Goal: Communication & Community: Connect with others

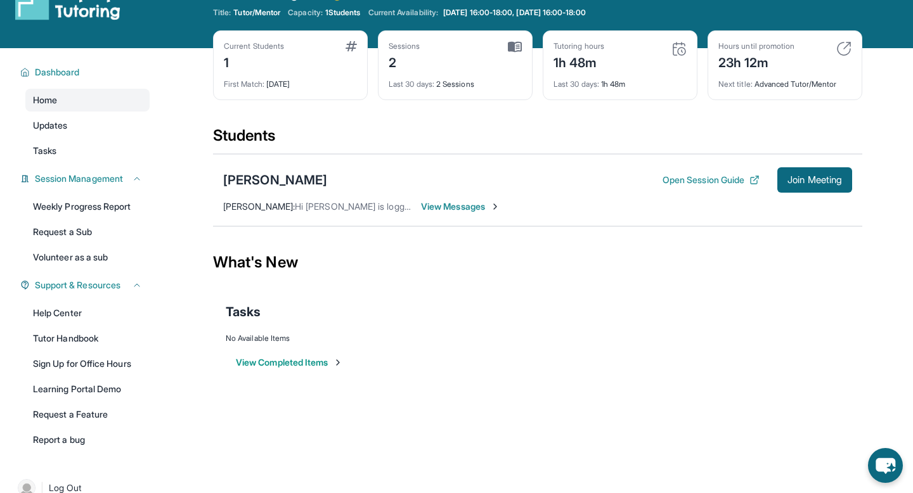
scroll to position [34, 0]
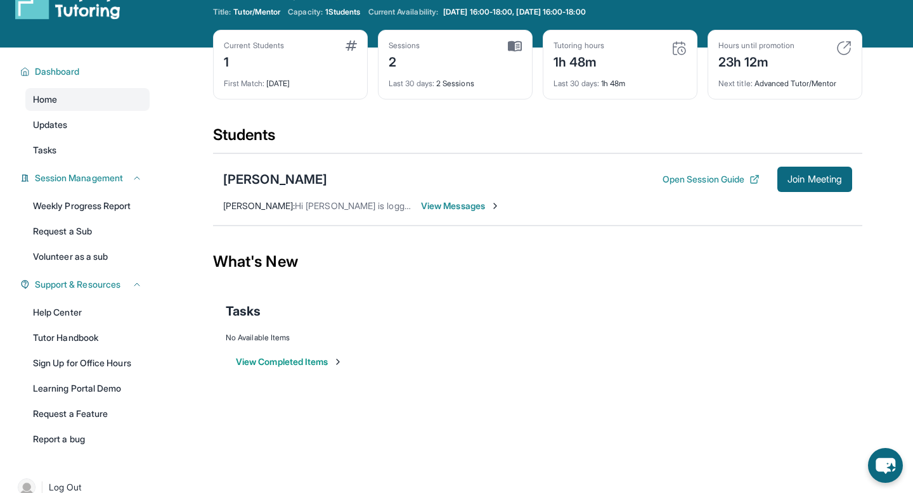
click at [467, 208] on span "View Messages" at bounding box center [460, 206] width 79 height 13
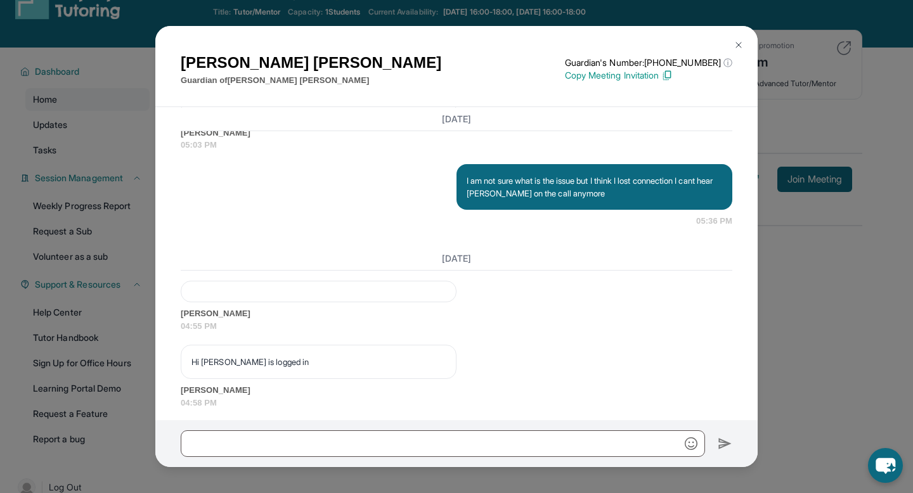
scroll to position [4459, 0]
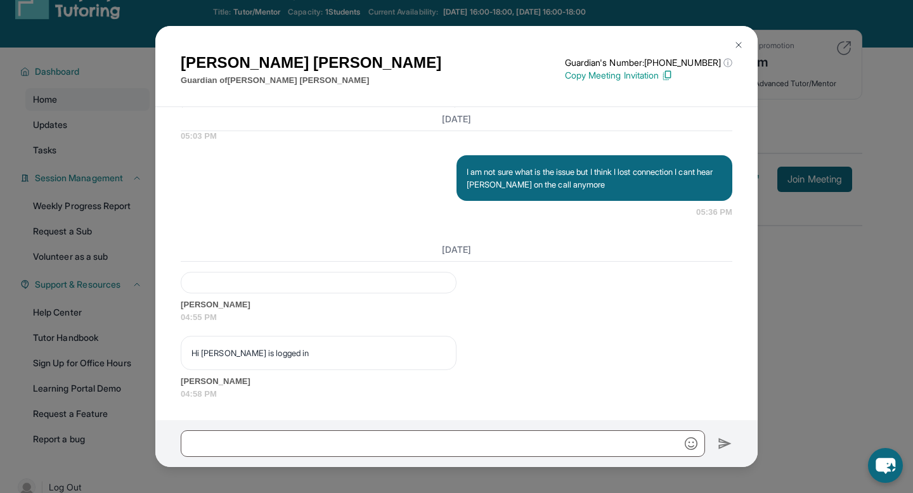
click at [395, 306] on span "[PERSON_NAME]" at bounding box center [457, 305] width 552 height 13
click at [349, 358] on p "Hi [PERSON_NAME] is logged in" at bounding box center [319, 353] width 254 height 13
click at [744, 46] on button at bounding box center [738, 44] width 25 height 25
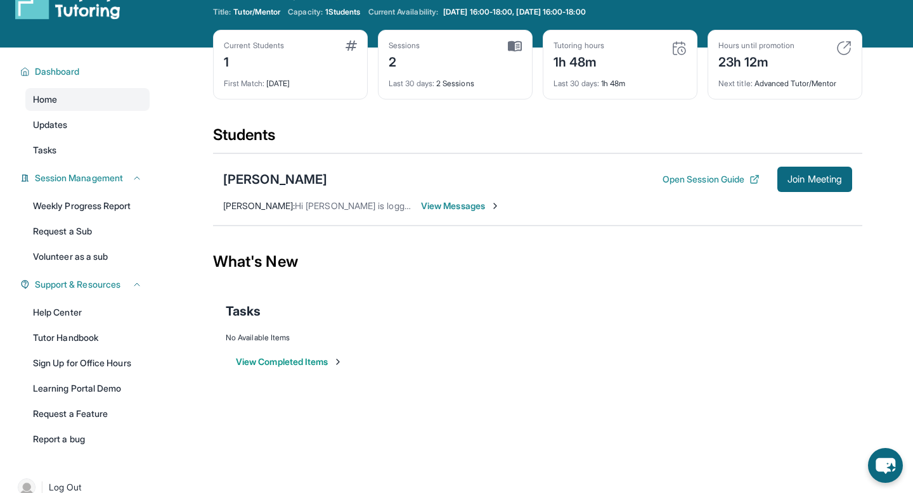
click at [467, 205] on span "View Messages" at bounding box center [460, 206] width 79 height 13
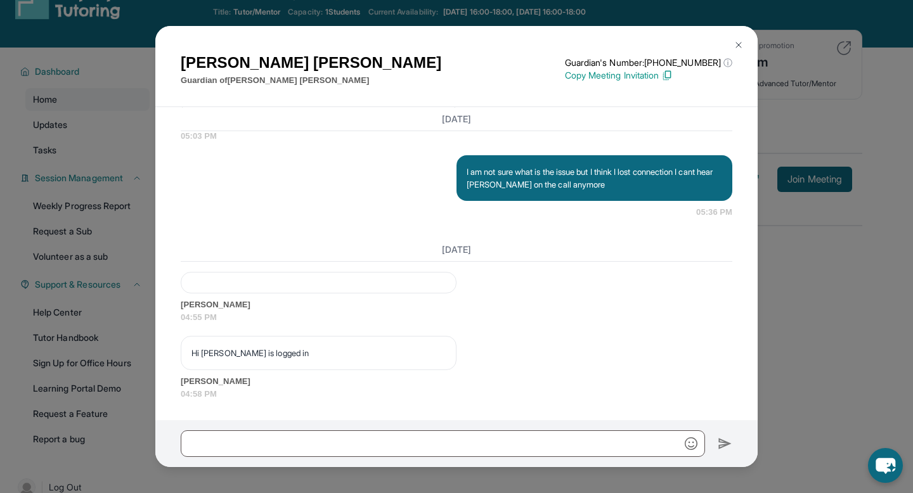
click at [741, 41] on img at bounding box center [739, 45] width 10 height 10
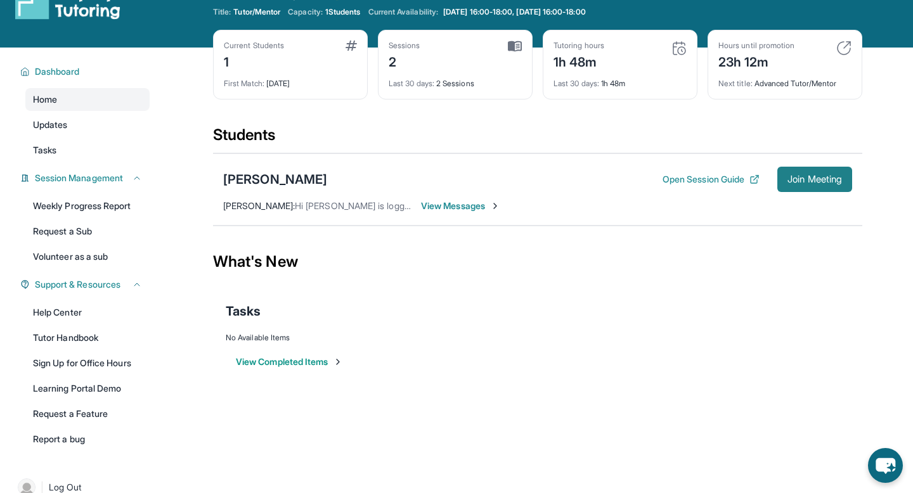
click at [822, 181] on span "Join Meeting" at bounding box center [815, 180] width 55 height 8
click at [467, 205] on span "View Messages" at bounding box center [460, 206] width 79 height 13
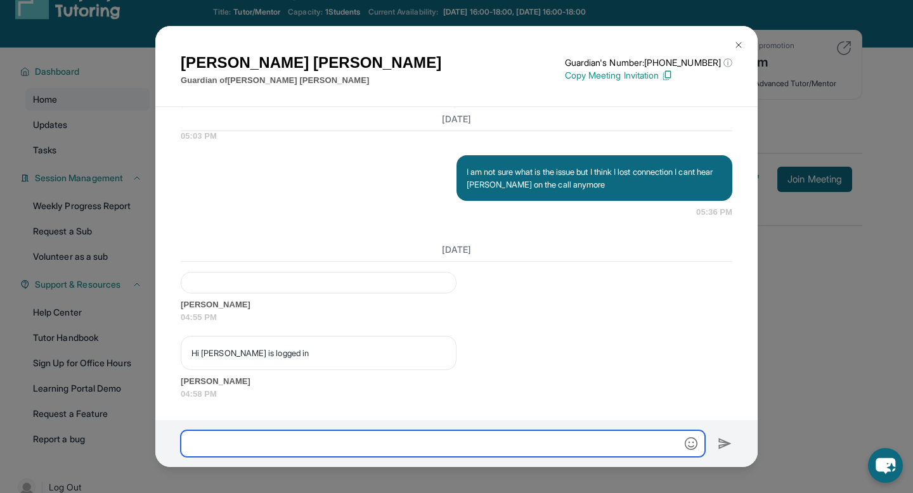
click at [403, 445] on input "text" at bounding box center [443, 444] width 524 height 27
type input "*"
type input "**********"
click at [374, 435] on input "**********" at bounding box center [443, 444] width 524 height 27
click at [374, 436] on input "**********" at bounding box center [443, 444] width 524 height 27
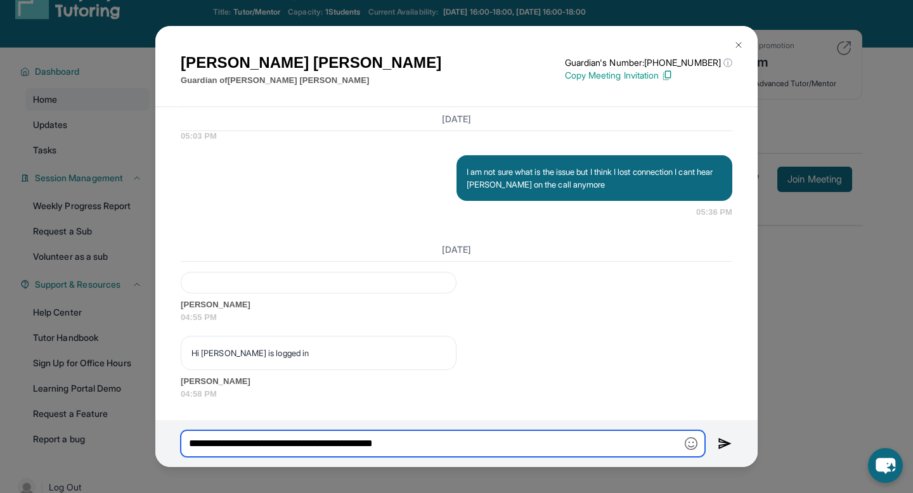
click at [374, 436] on input "**********" at bounding box center [443, 444] width 524 height 27
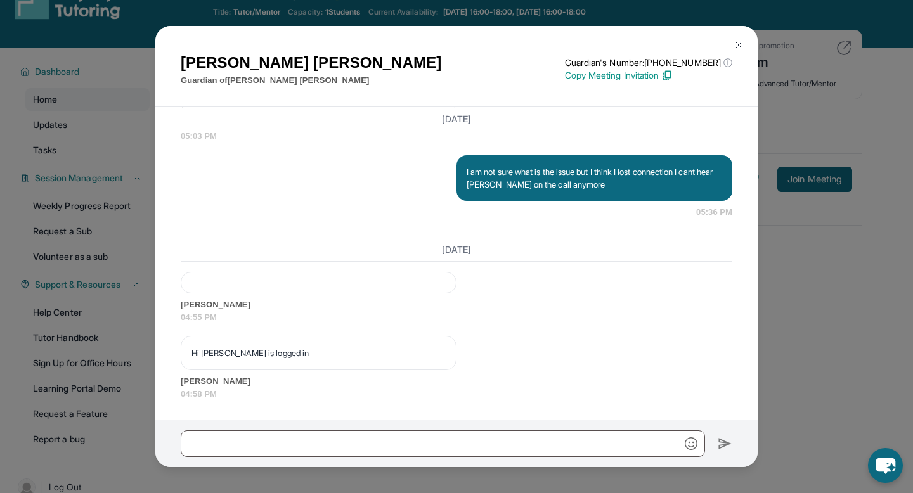
click at [742, 44] on img at bounding box center [739, 45] width 10 height 10
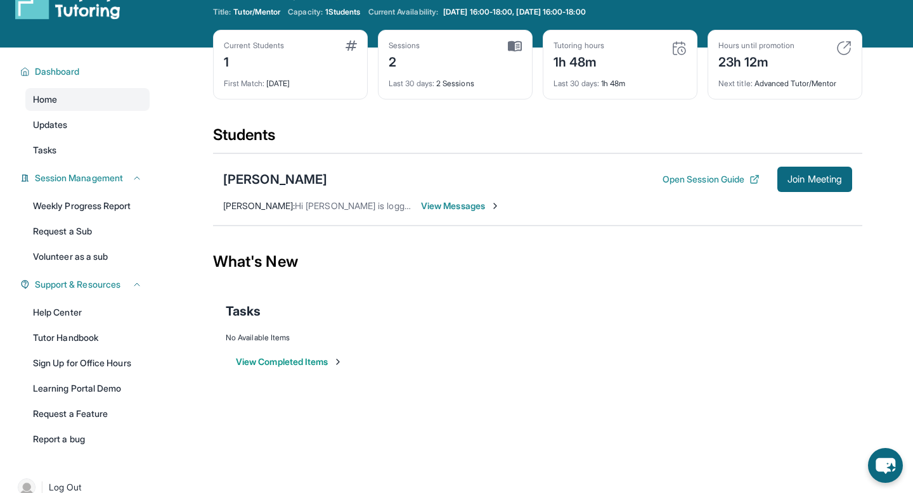
scroll to position [0, 0]
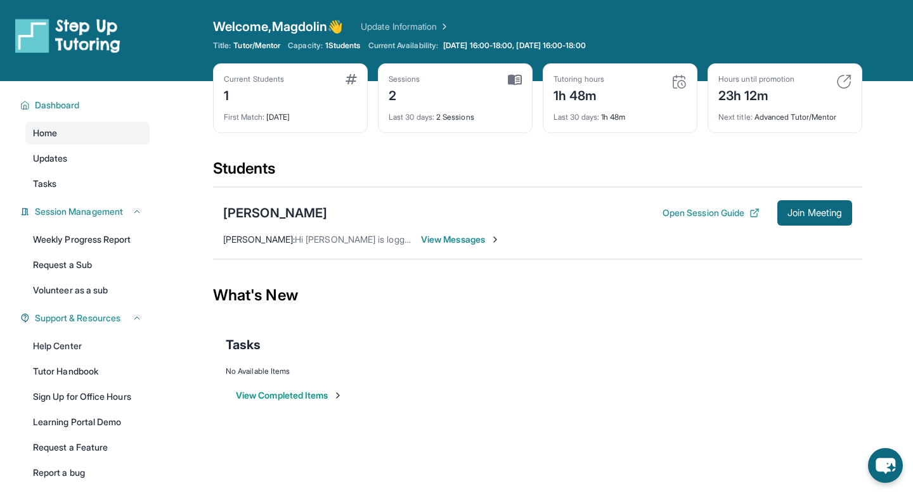
click at [449, 244] on span "View Messages" at bounding box center [460, 239] width 79 height 13
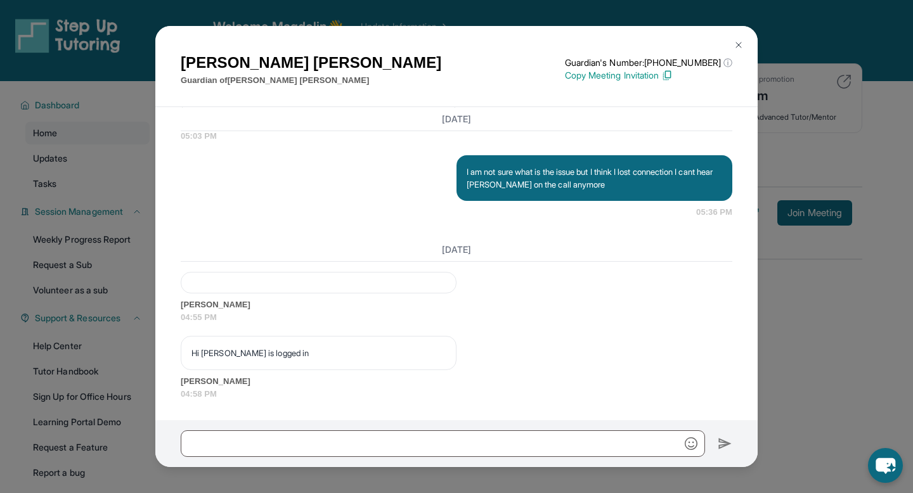
scroll to position [4459, 0]
click at [739, 45] on img at bounding box center [739, 45] width 10 height 10
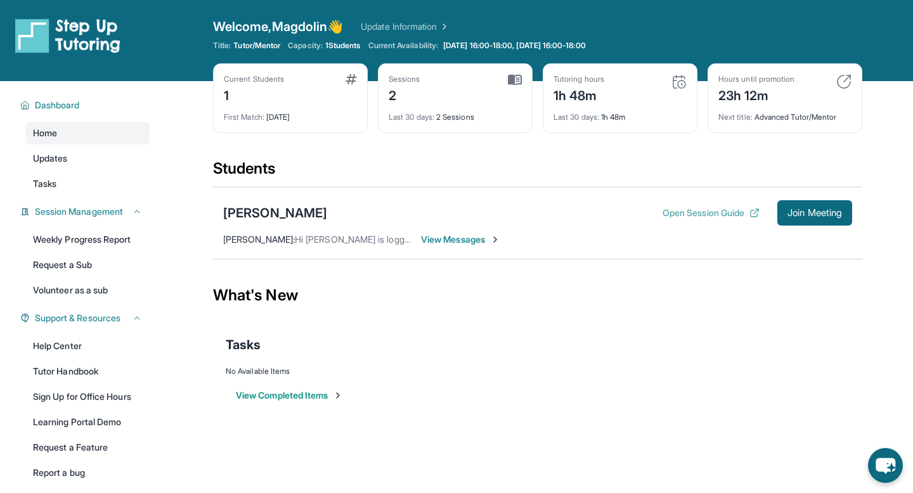
click at [696, 213] on button "Open Session Guide" at bounding box center [711, 213] width 97 height 13
click at [828, 214] on span "Join Meeting" at bounding box center [815, 213] width 55 height 8
click at [473, 230] on div "[PERSON_NAME] Open Session Guide Join Meeting [PERSON_NAME] : Hi [PERSON_NAME] …" at bounding box center [537, 223] width 649 height 72
click at [490, 244] on img at bounding box center [495, 240] width 10 height 10
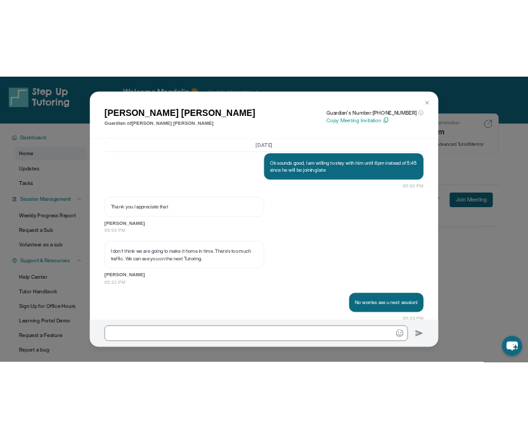
scroll to position [4459, 0]
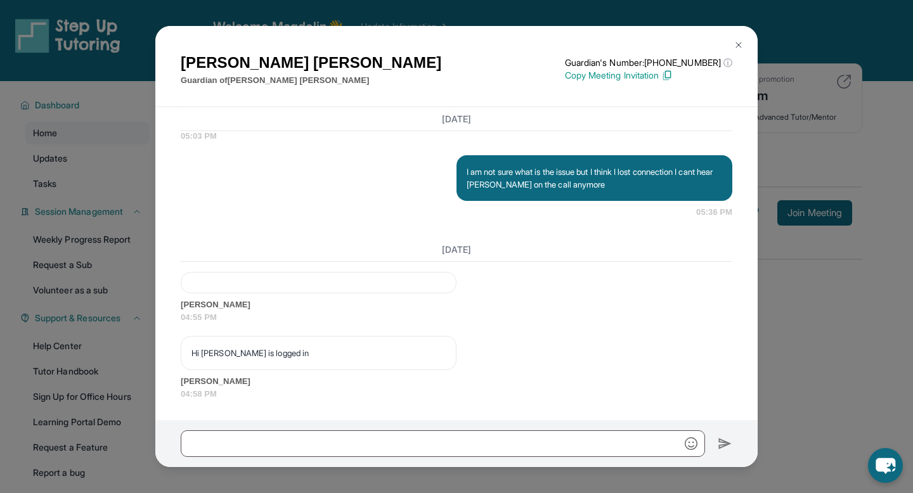
click at [737, 44] on img at bounding box center [739, 45] width 10 height 10
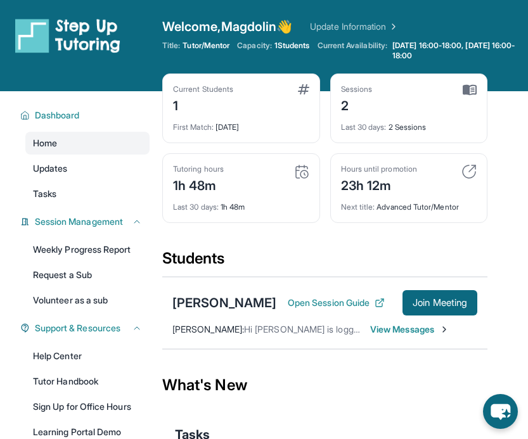
click at [353, 336] on div "[PERSON_NAME] : Hi [PERSON_NAME] is logged in View Messages" at bounding box center [325, 329] width 305 height 13
click at [402, 336] on span "View Messages" at bounding box center [409, 329] width 79 height 13
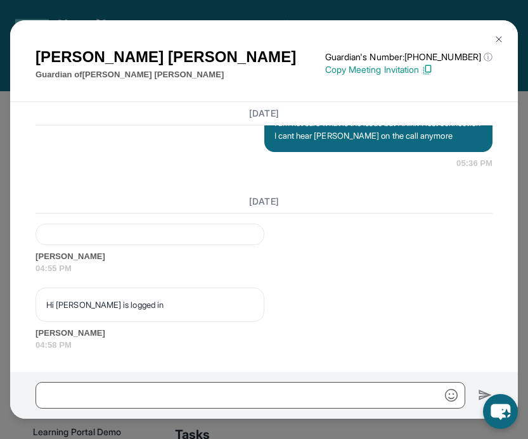
scroll to position [4832, 0]
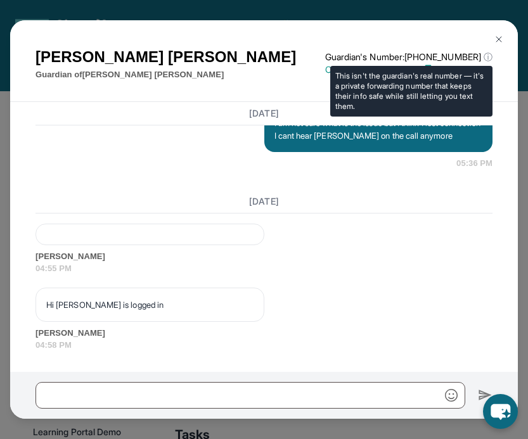
click at [428, 57] on p "Guardian's Number: [PHONE_NUMBER] ⓘ" at bounding box center [408, 57] width 167 height 13
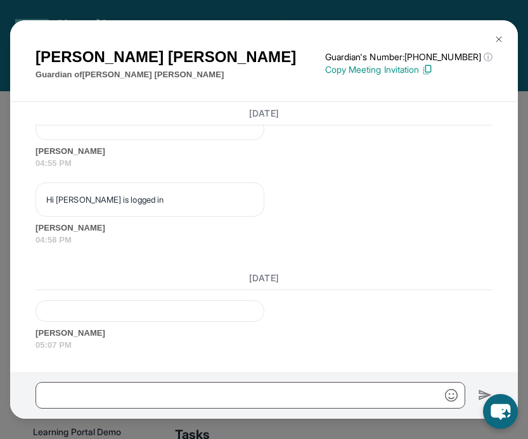
scroll to position [4937, 0]
click at [306, 314] on div "[PERSON_NAME] 05:07 PM" at bounding box center [264, 326] width 457 height 51
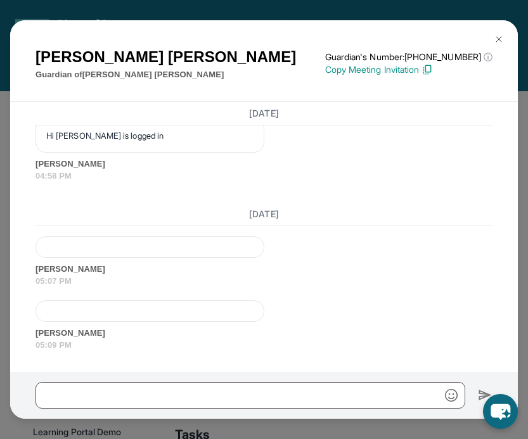
scroll to position [5001, 0]
click at [499, 39] on img at bounding box center [499, 39] width 10 height 10
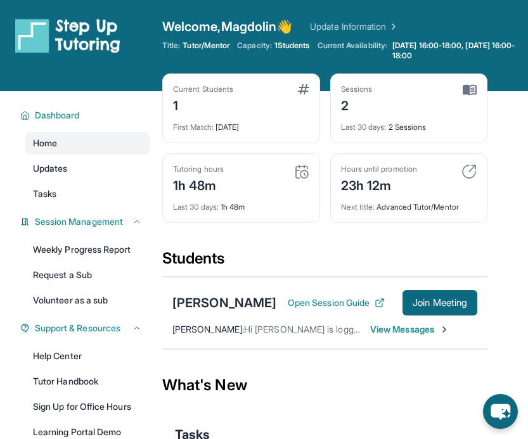
click at [419, 336] on span "View Messages" at bounding box center [409, 329] width 79 height 13
click at [419, 336] on div "[PERSON_NAME] : Hi [PERSON_NAME] is logged in" at bounding box center [325, 329] width 305 height 13
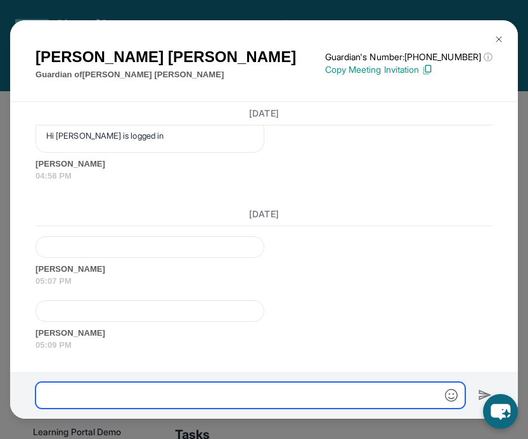
click at [373, 393] on input "text" at bounding box center [251, 395] width 430 height 27
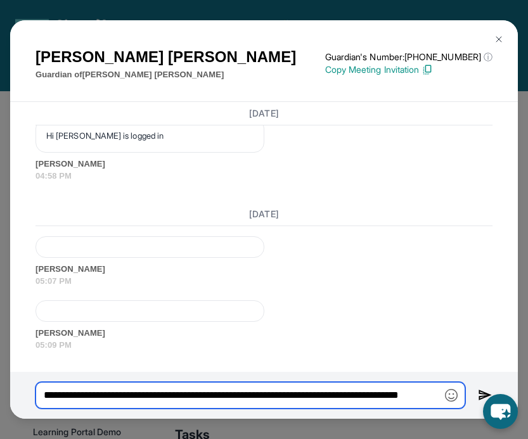
type input "**********"
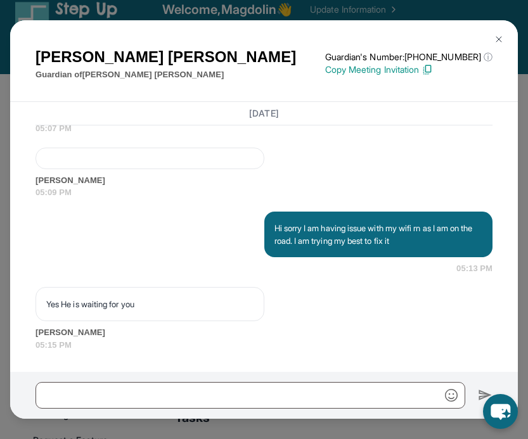
scroll to position [0, 0]
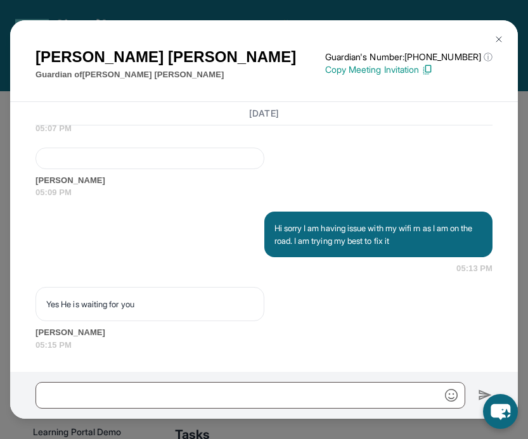
click at [499, 38] on img at bounding box center [499, 39] width 10 height 10
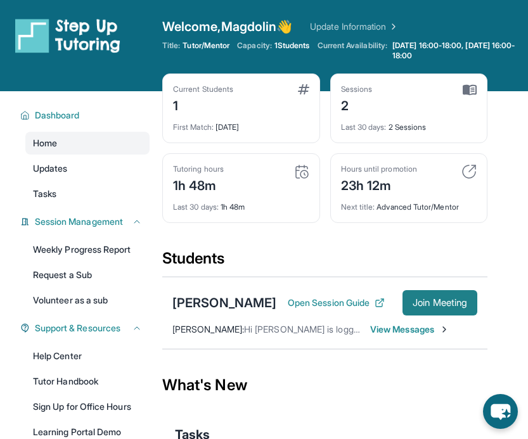
click at [429, 315] on button "Join Meeting" at bounding box center [440, 302] width 75 height 25
